Goal: Information Seeking & Learning: Learn about a topic

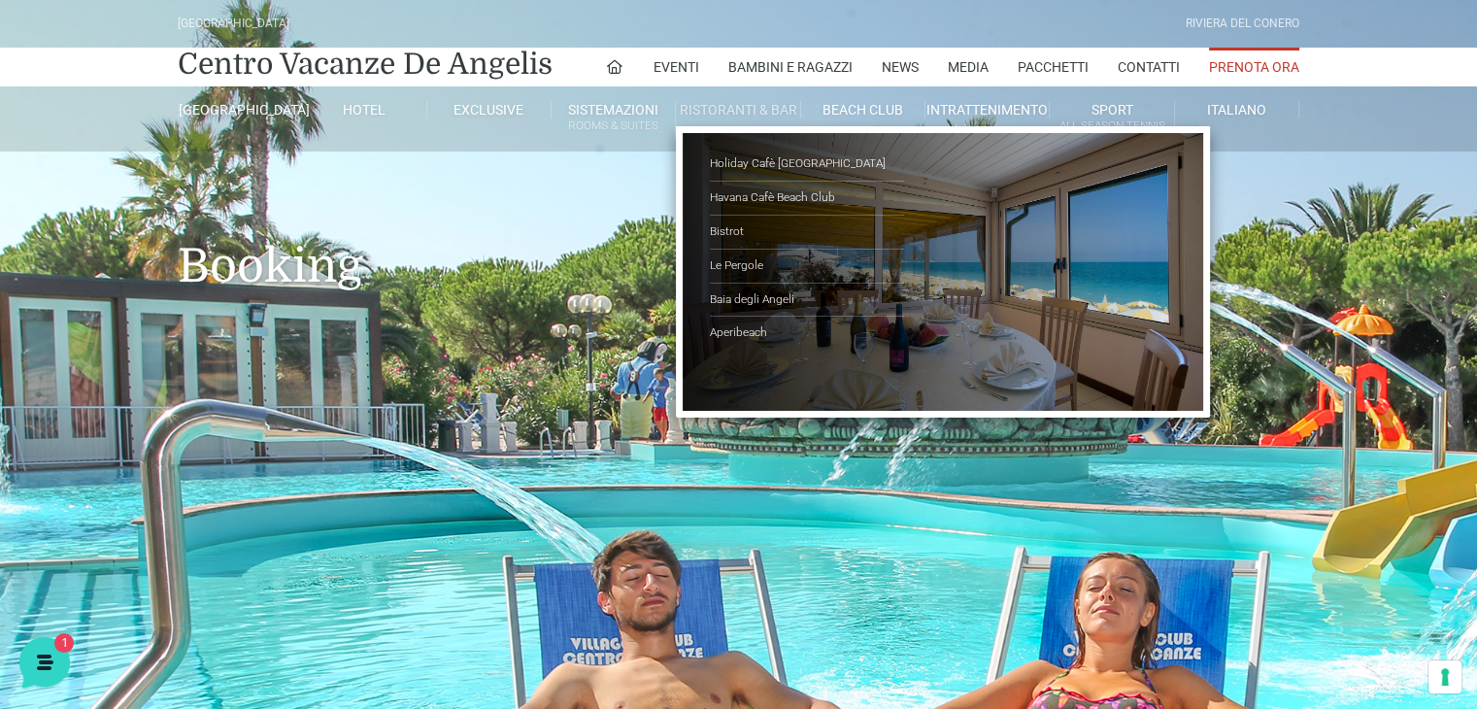
click at [793, 114] on link "Ristoranti & Bar" at bounding box center [738, 109] width 124 height 17
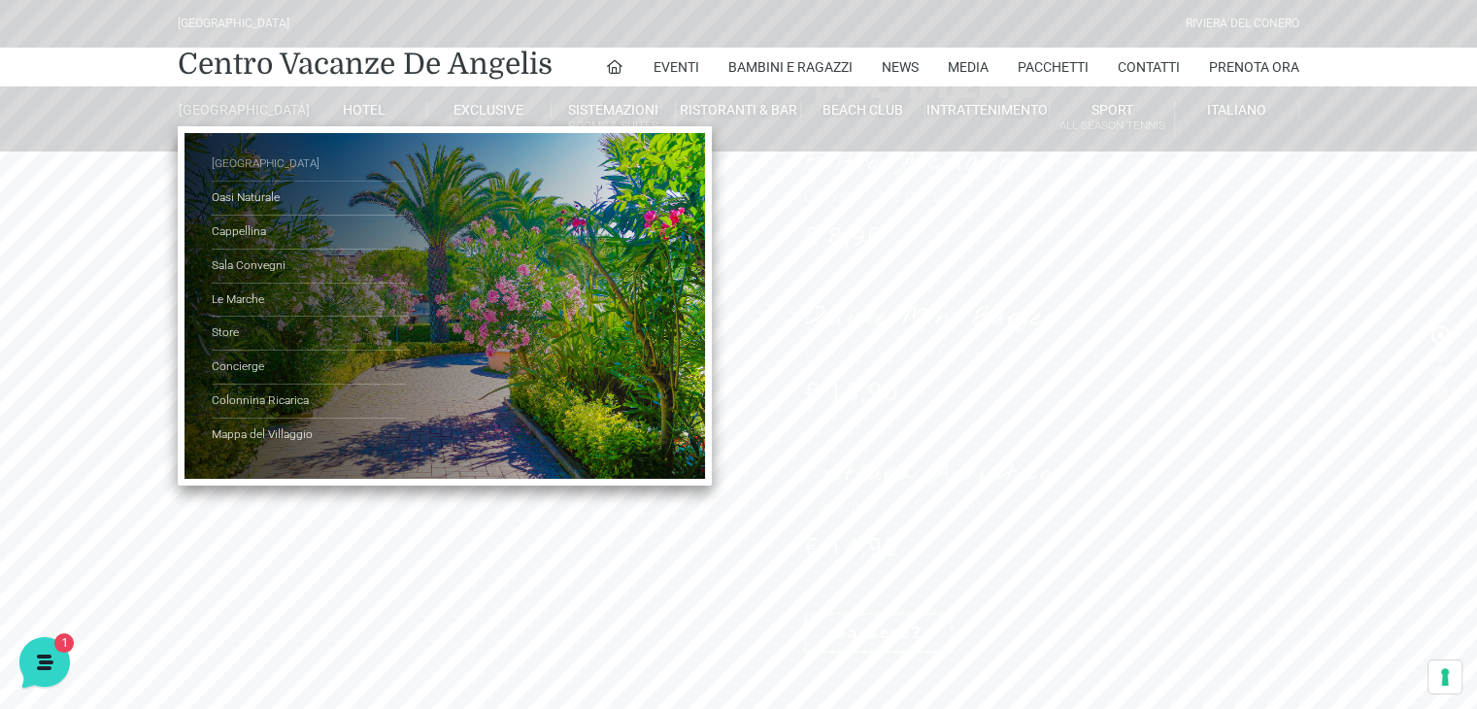
click at [245, 169] on link "[GEOGRAPHIC_DATA]" at bounding box center [309, 165] width 194 height 34
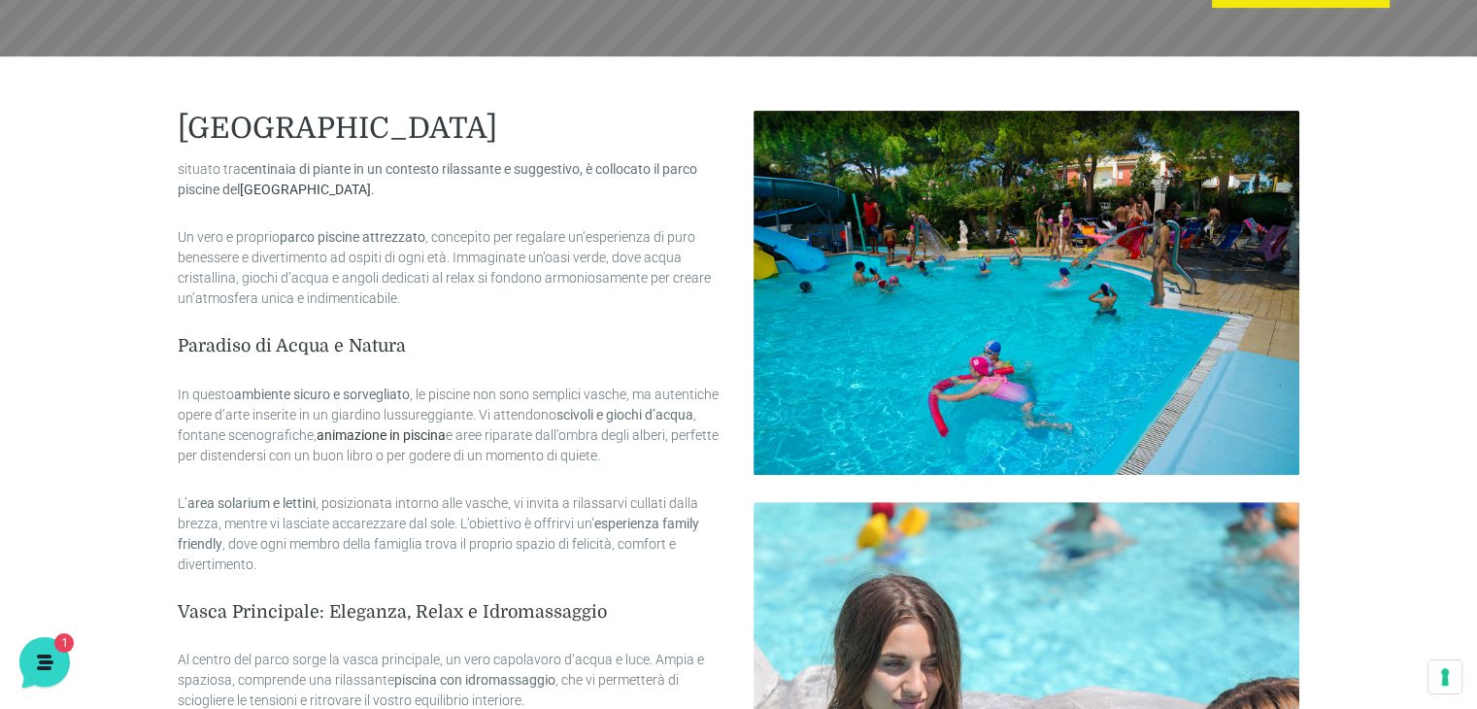
scroll to position [548, 0]
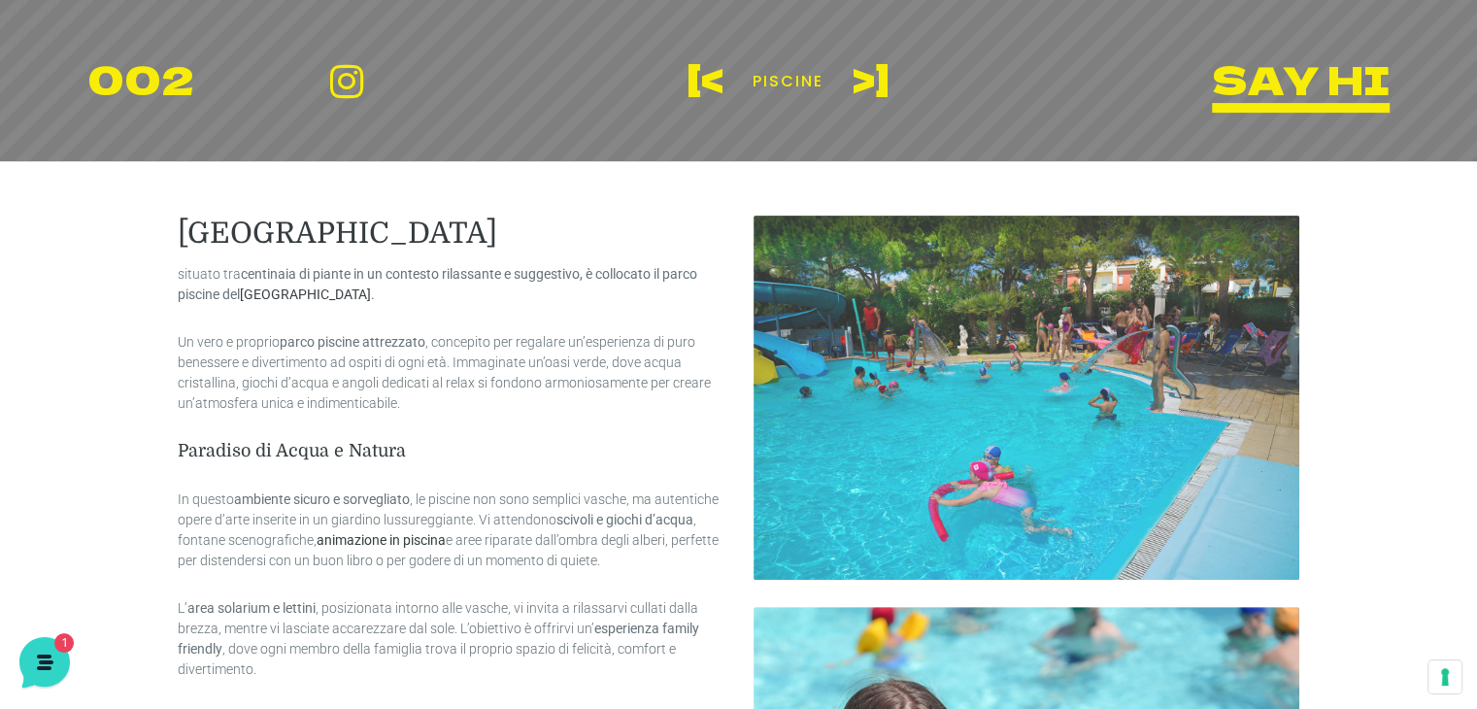
click at [1075, 389] on img at bounding box center [1027, 398] width 547 height 364
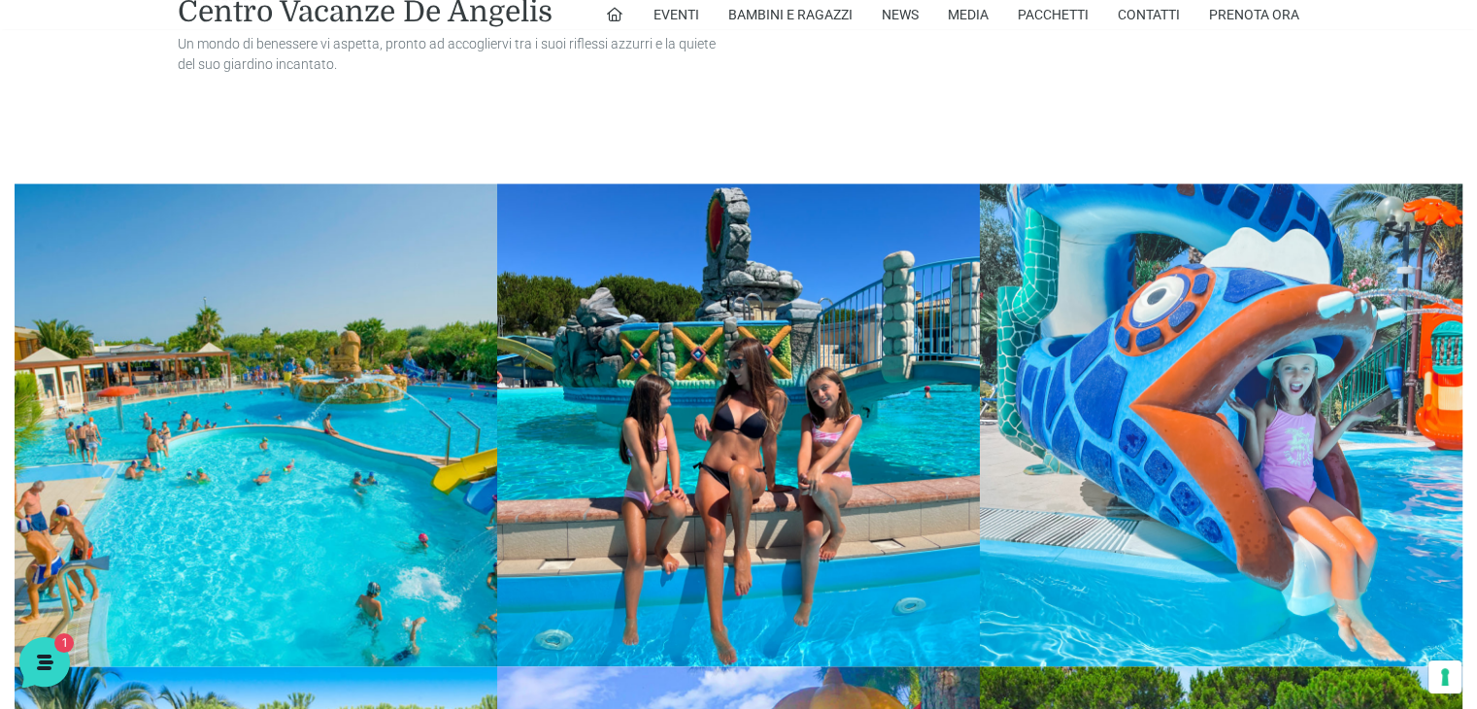
scroll to position [2295, 0]
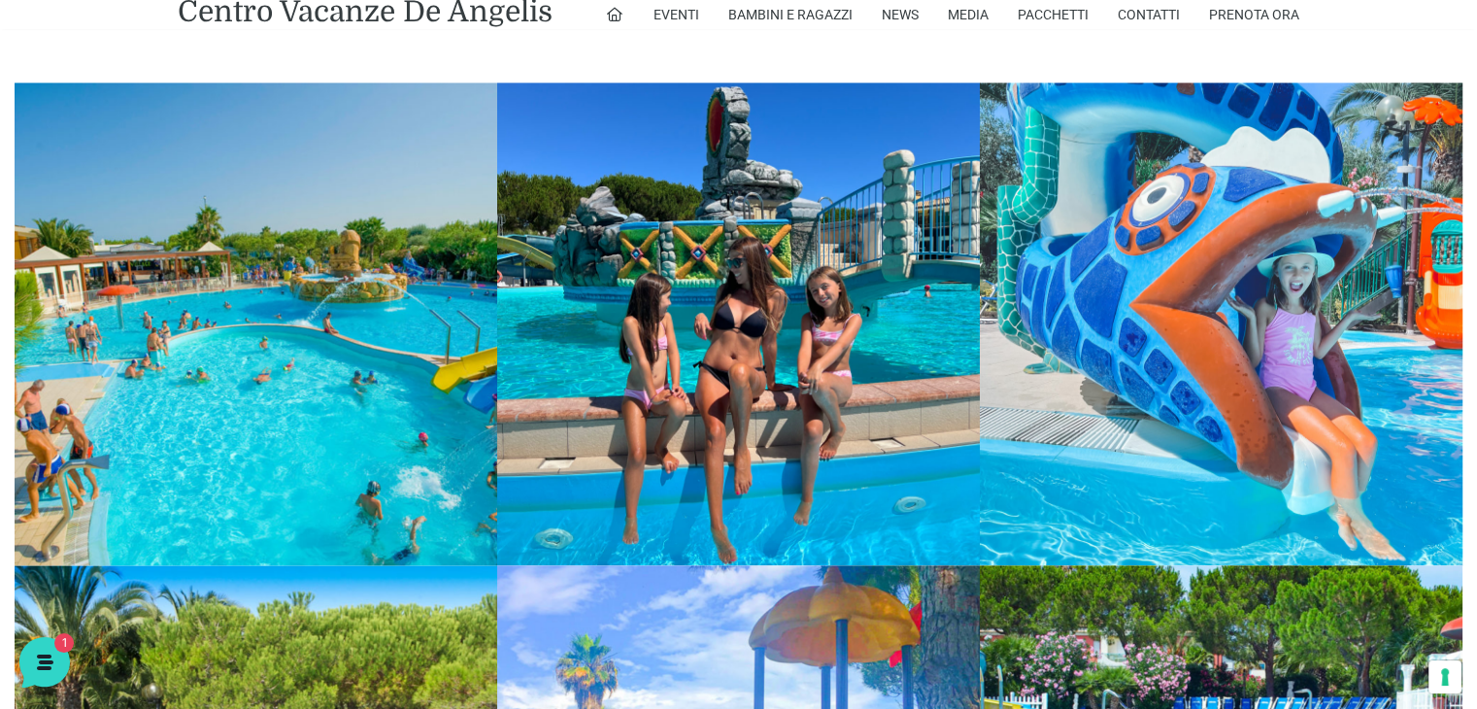
click at [349, 339] on link at bounding box center [256, 324] width 483 height 483
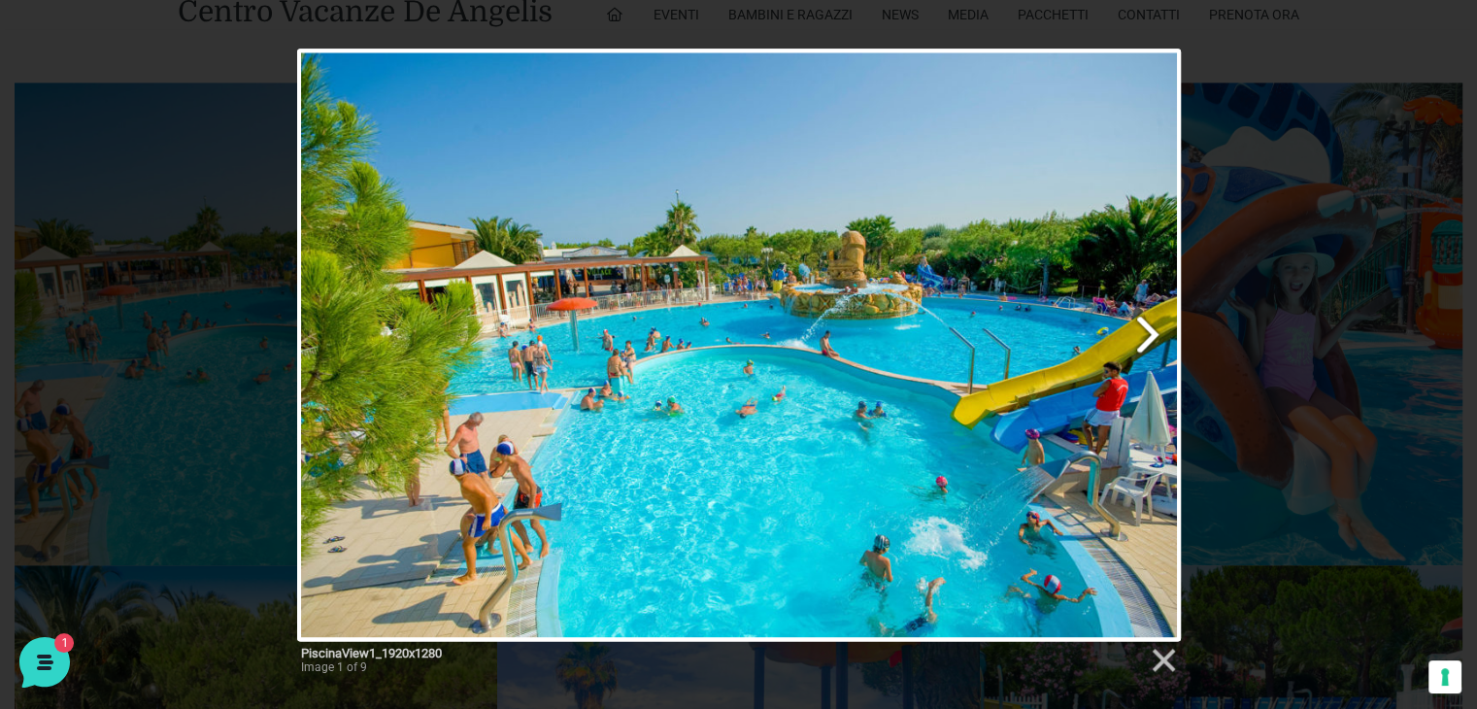
click at [806, 350] on link "Next image" at bounding box center [897, 345] width 565 height 592
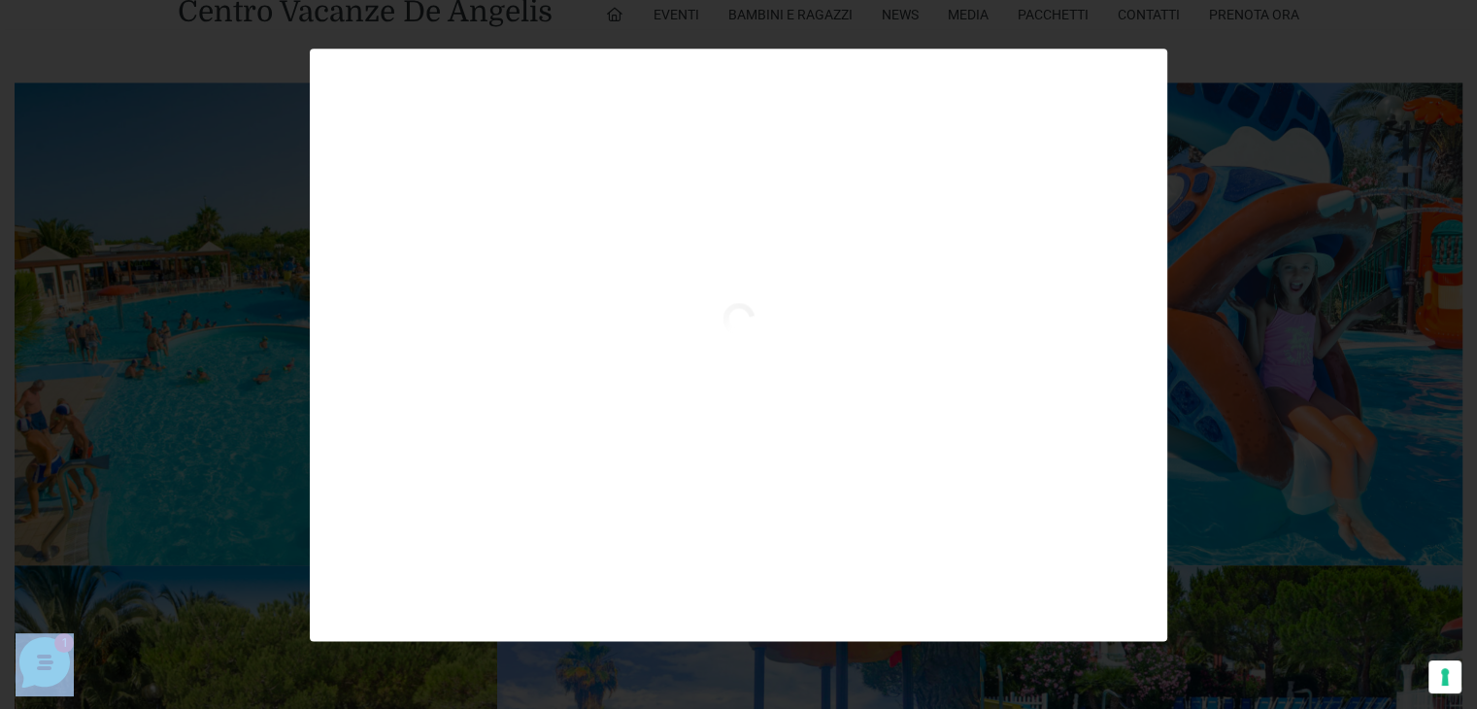
click at [806, 350] on div at bounding box center [738, 377] width 857 height 149
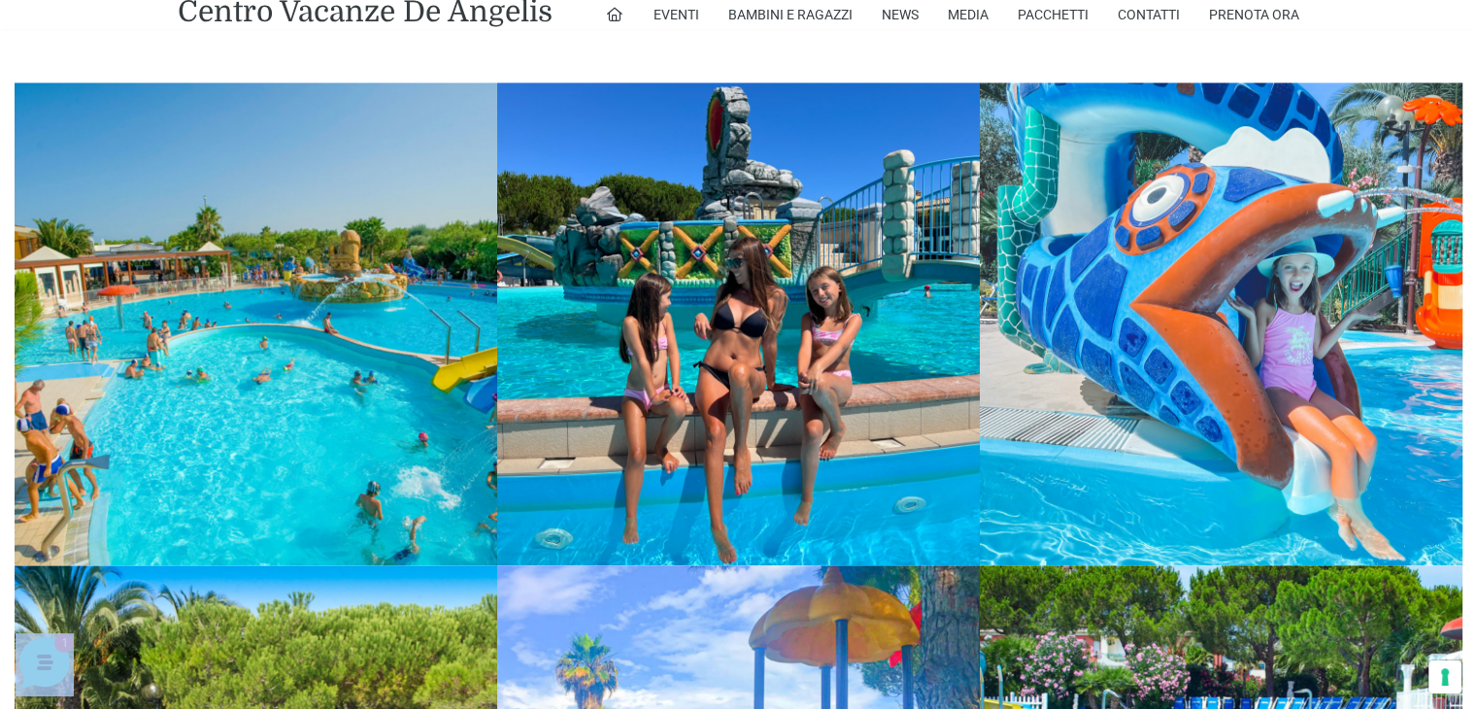
click at [295, 319] on link at bounding box center [256, 324] width 483 height 483
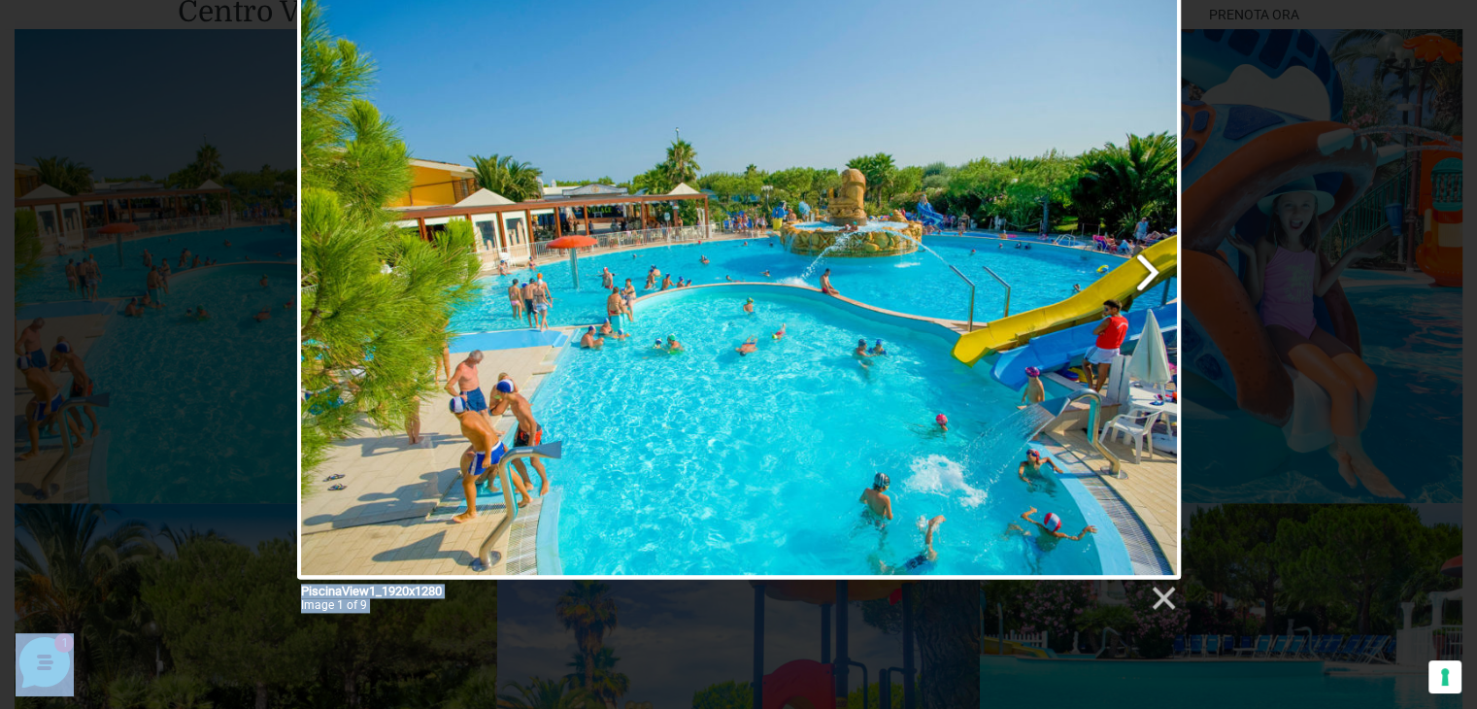
scroll to position [2393, 0]
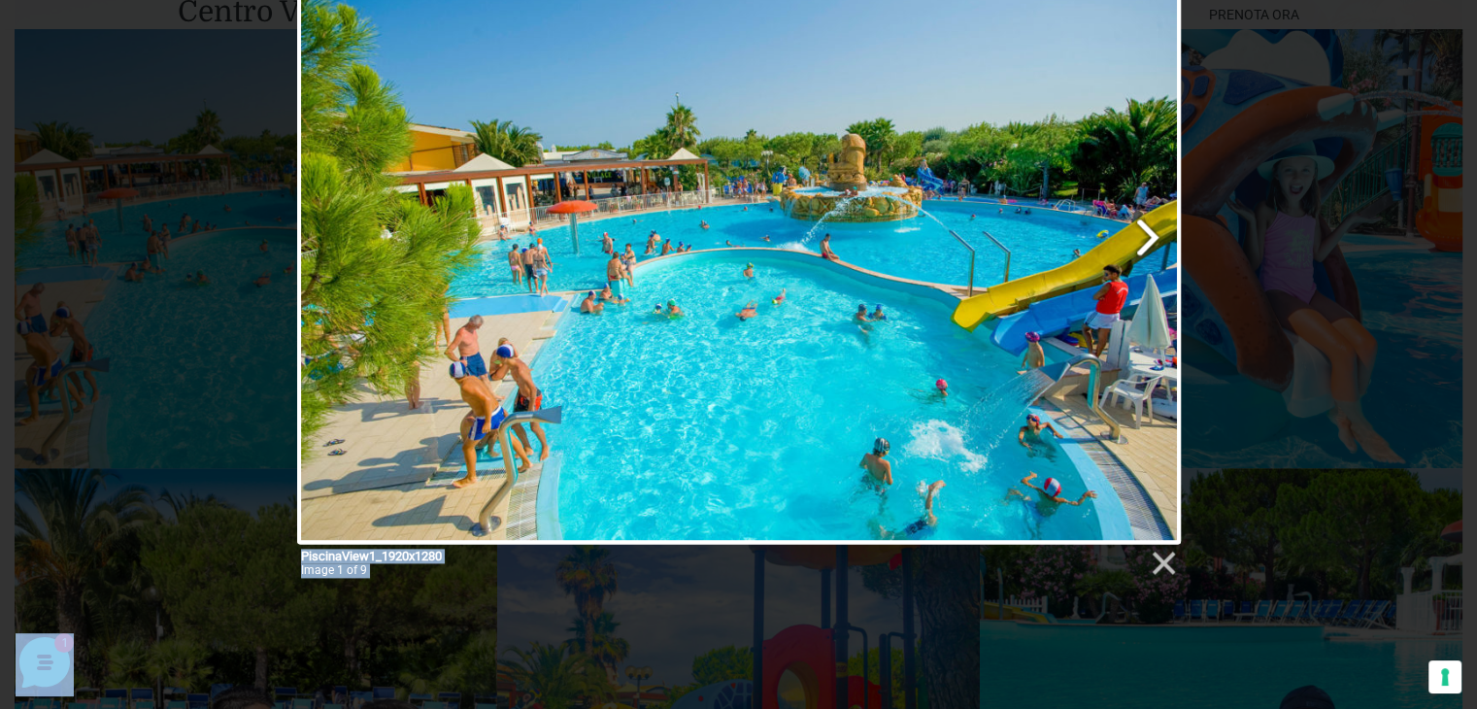
click at [1150, 252] on link "Next image" at bounding box center [897, 247] width 565 height 592
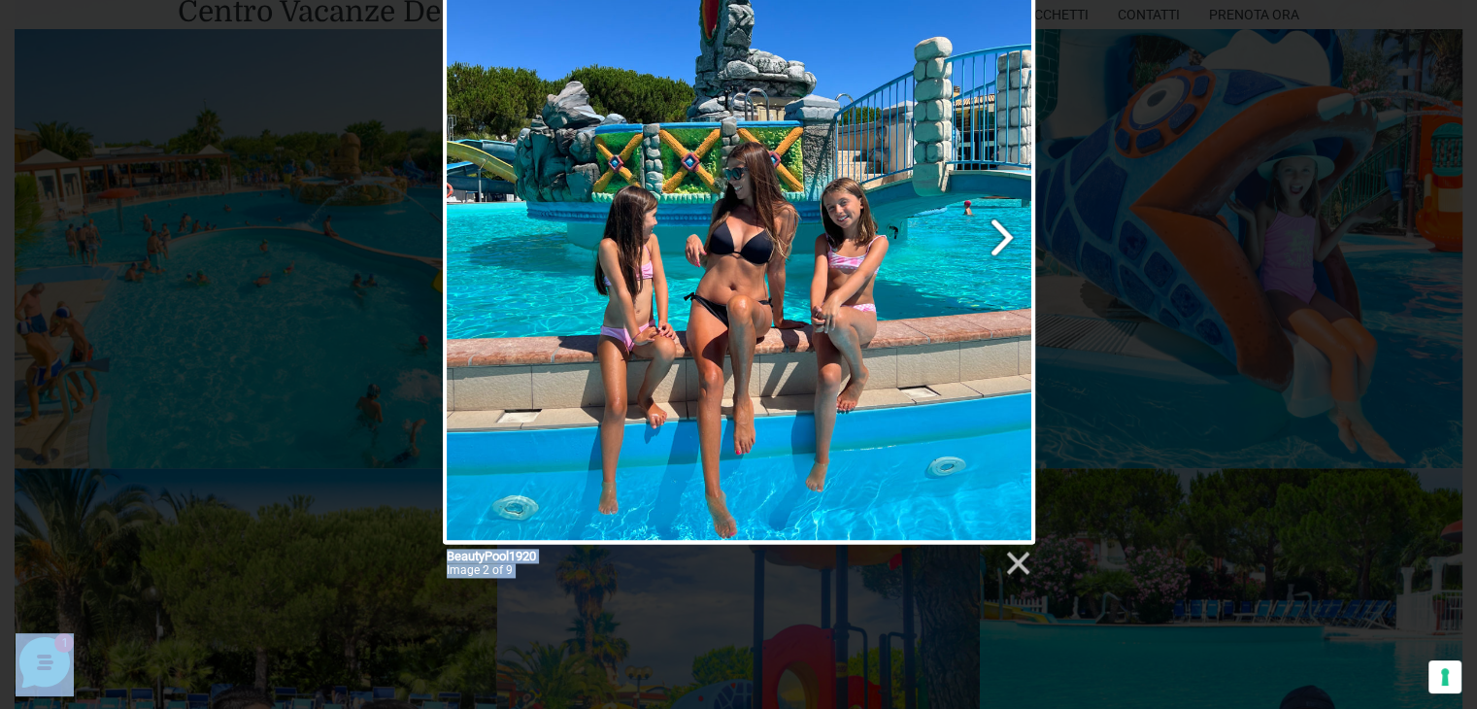
click at [998, 239] on link "Next image" at bounding box center [844, 247] width 379 height 592
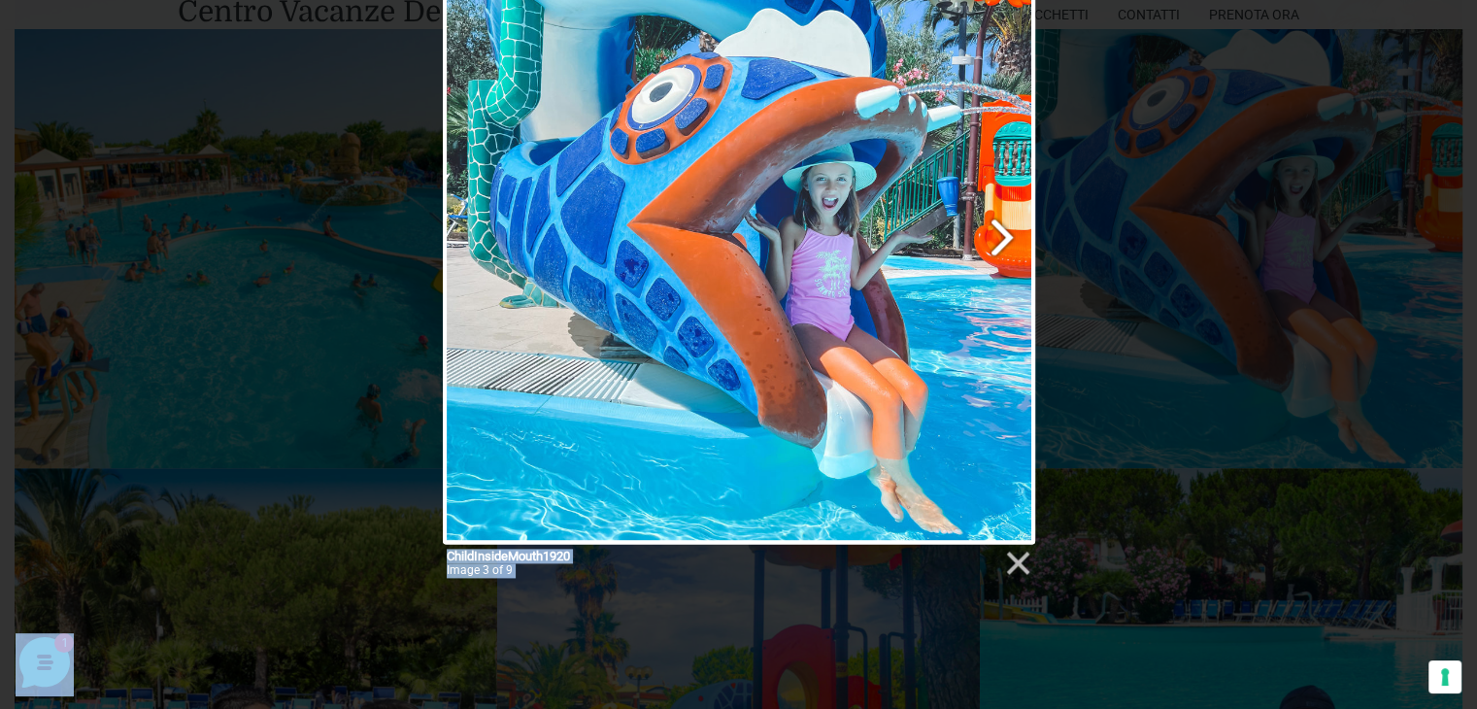
click at [998, 239] on link "Next image" at bounding box center [844, 247] width 379 height 592
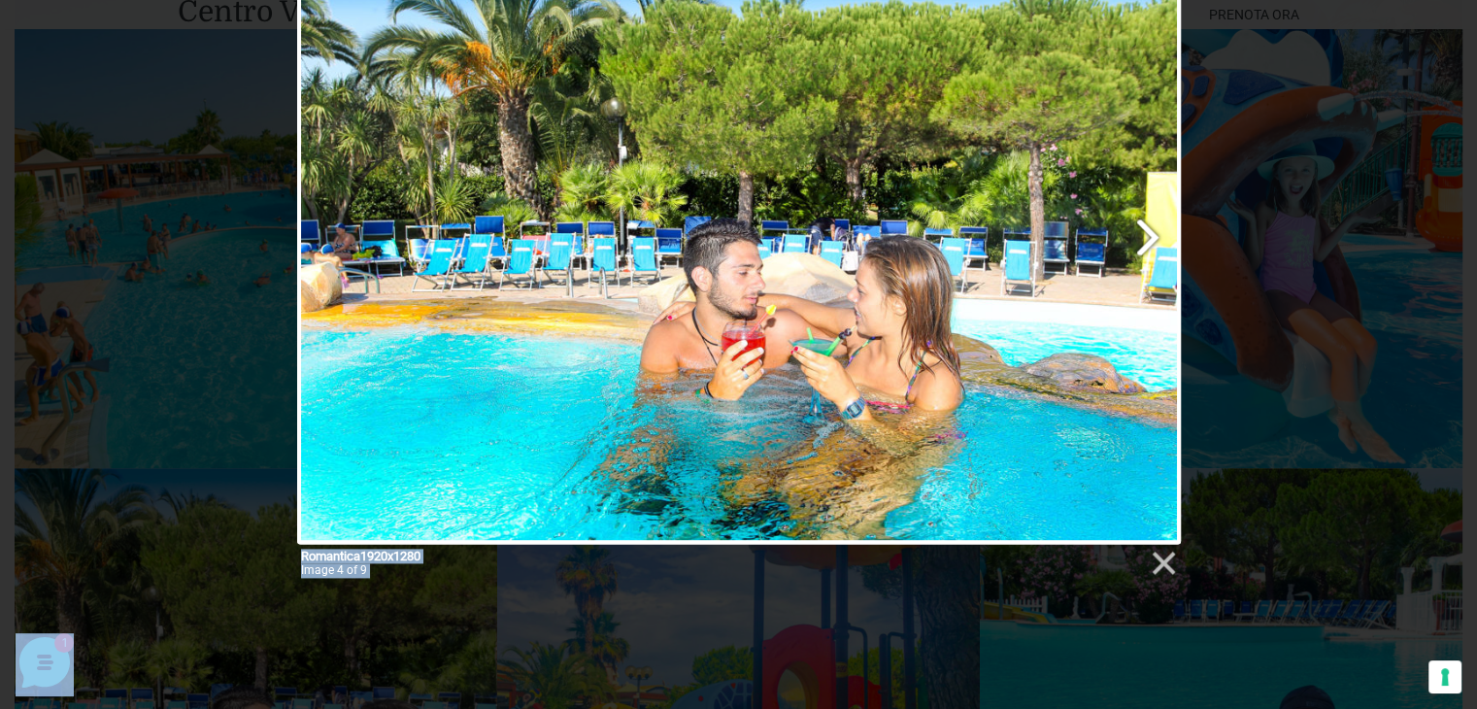
click at [1128, 246] on link "Next image" at bounding box center [897, 247] width 565 height 592
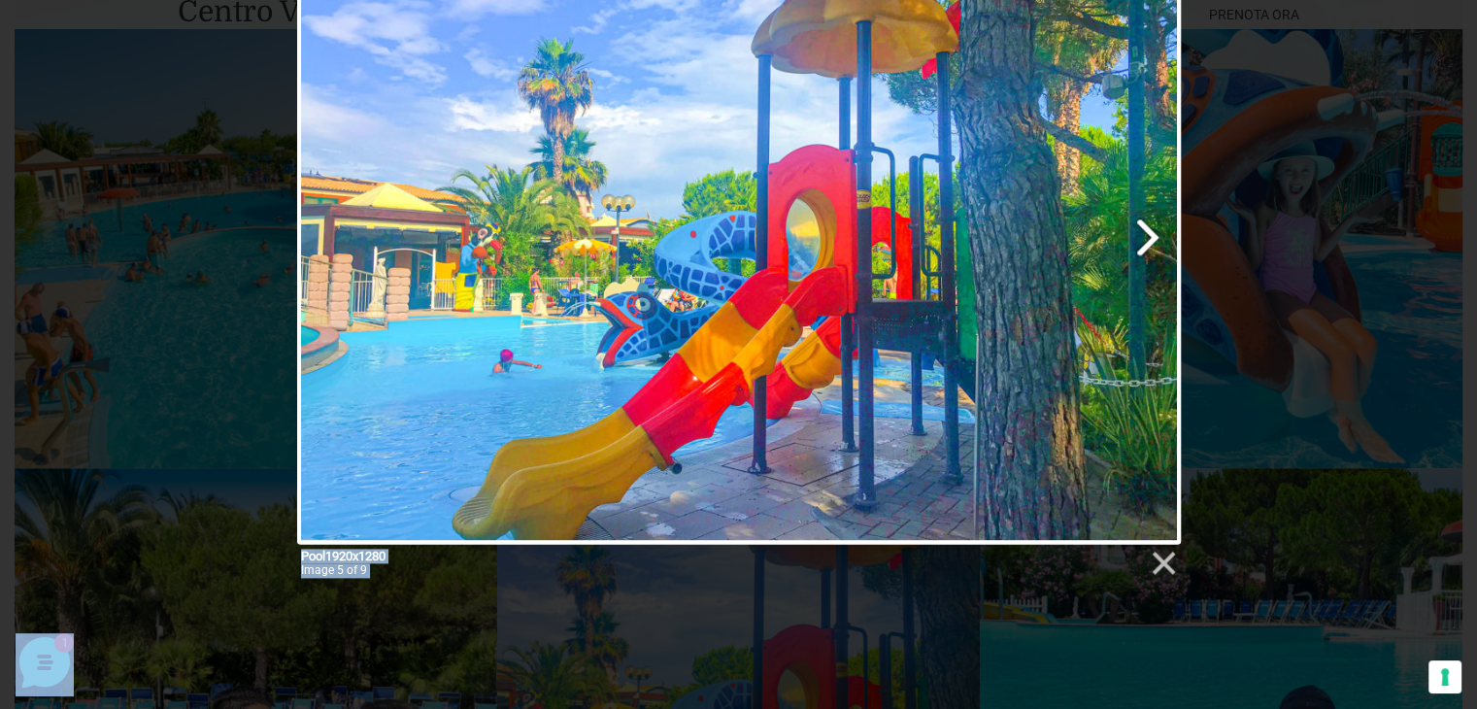
click at [1132, 241] on link "Next image" at bounding box center [897, 247] width 565 height 592
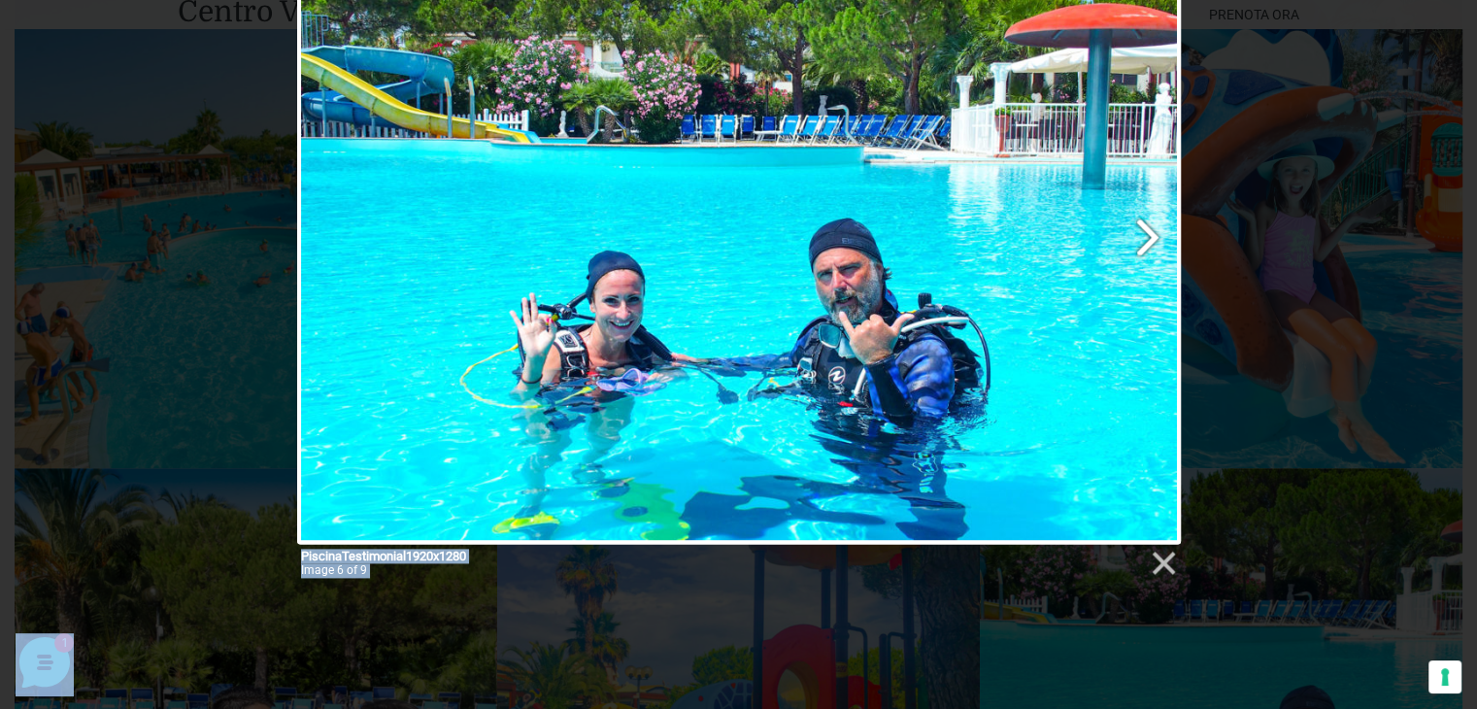
click at [1152, 228] on link "Next image" at bounding box center [897, 247] width 565 height 592
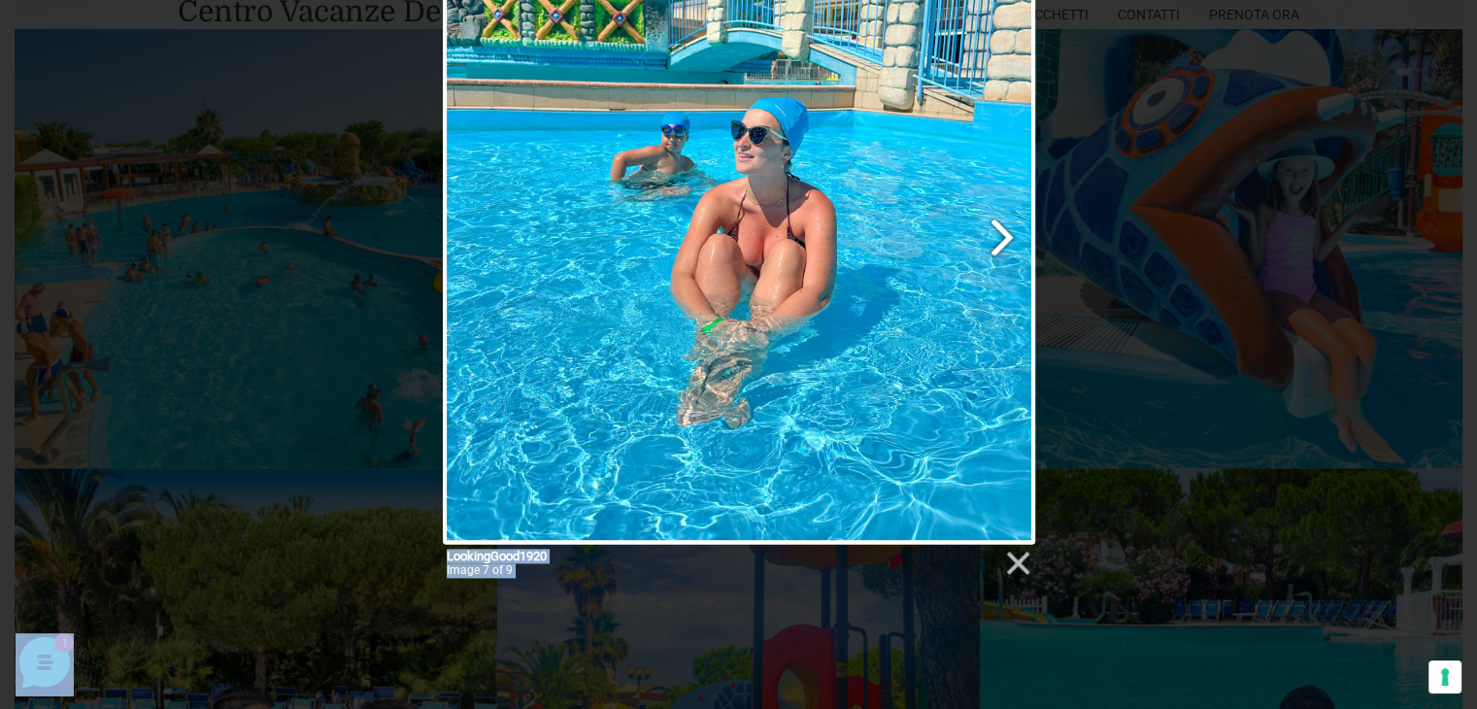
click at [1002, 225] on link "Next image" at bounding box center [844, 247] width 379 height 592
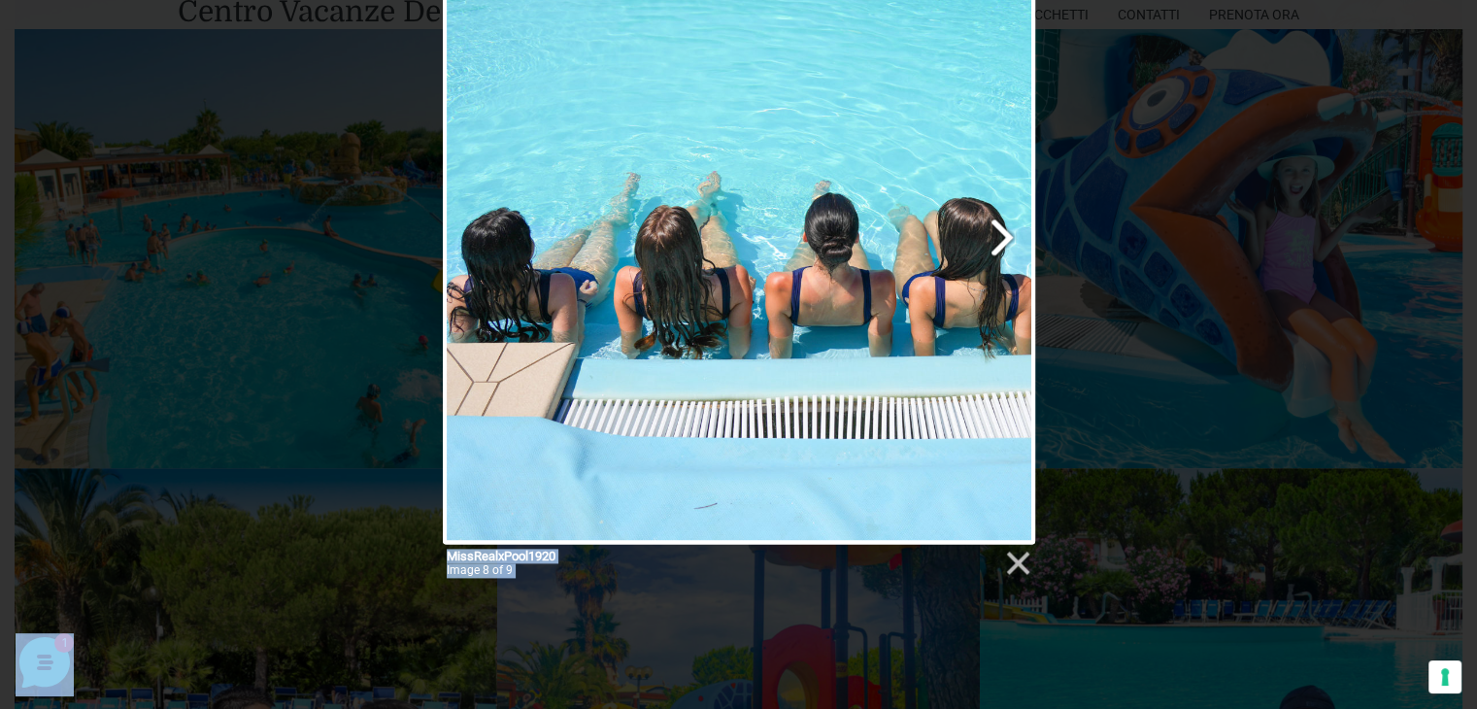
click at [992, 223] on link "Next image" at bounding box center [844, 247] width 379 height 592
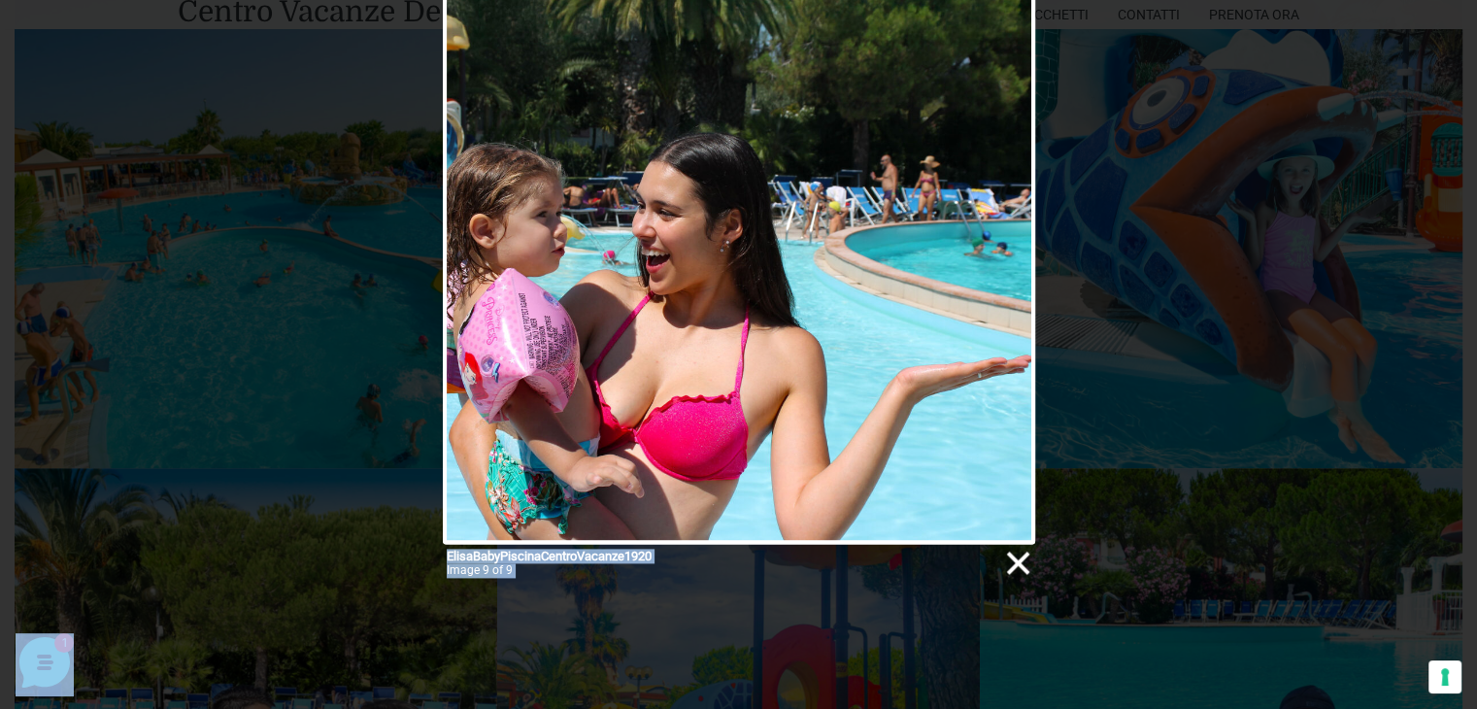
click at [1014, 556] on link at bounding box center [1016, 563] width 29 height 29
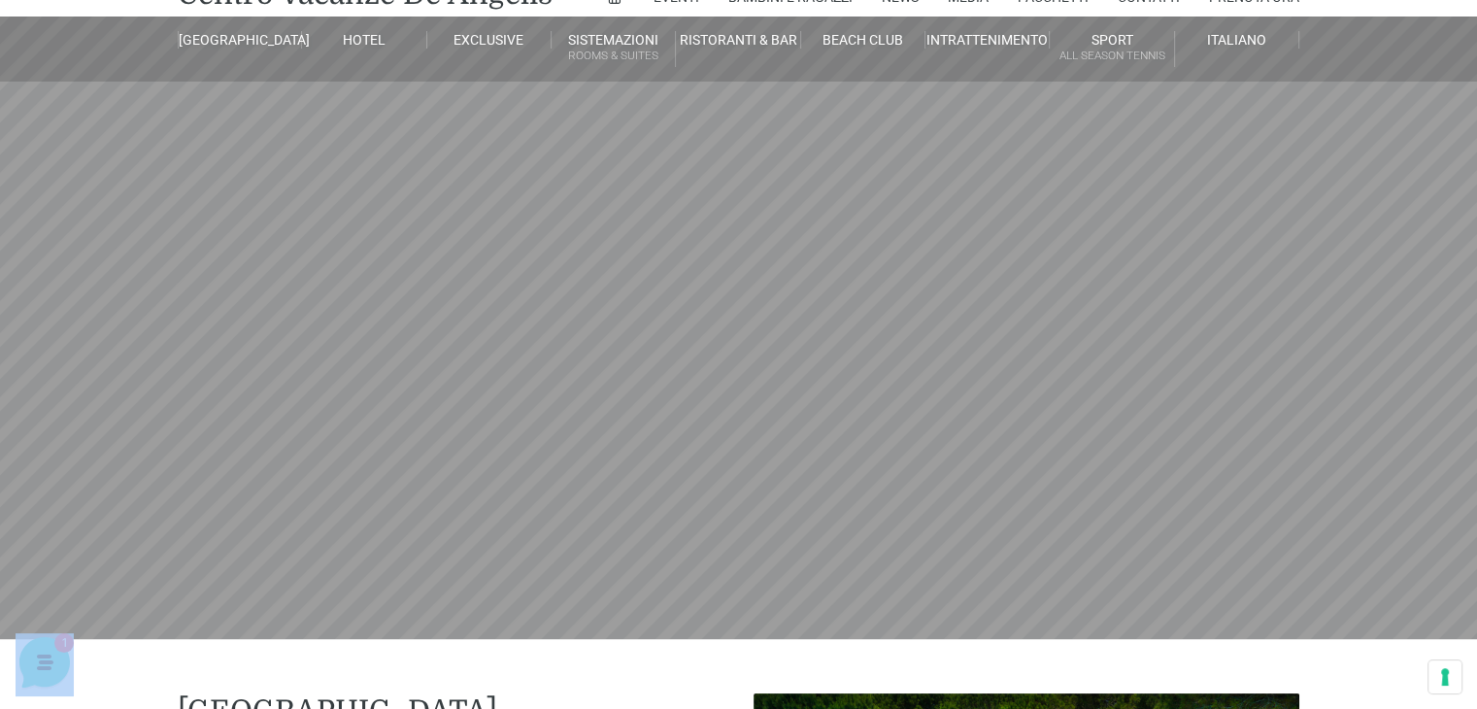
scroll to position [0, 0]
